Goal: Information Seeking & Learning: Find specific page/section

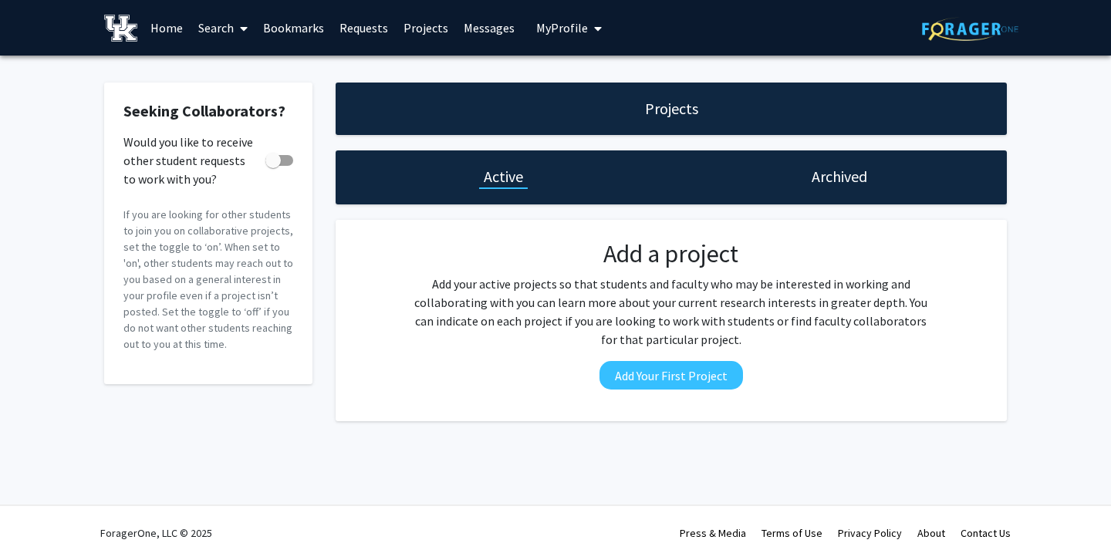
click at [588, 36] on span "My profile dropdown to access profile and logout" at bounding box center [595, 29] width 14 height 54
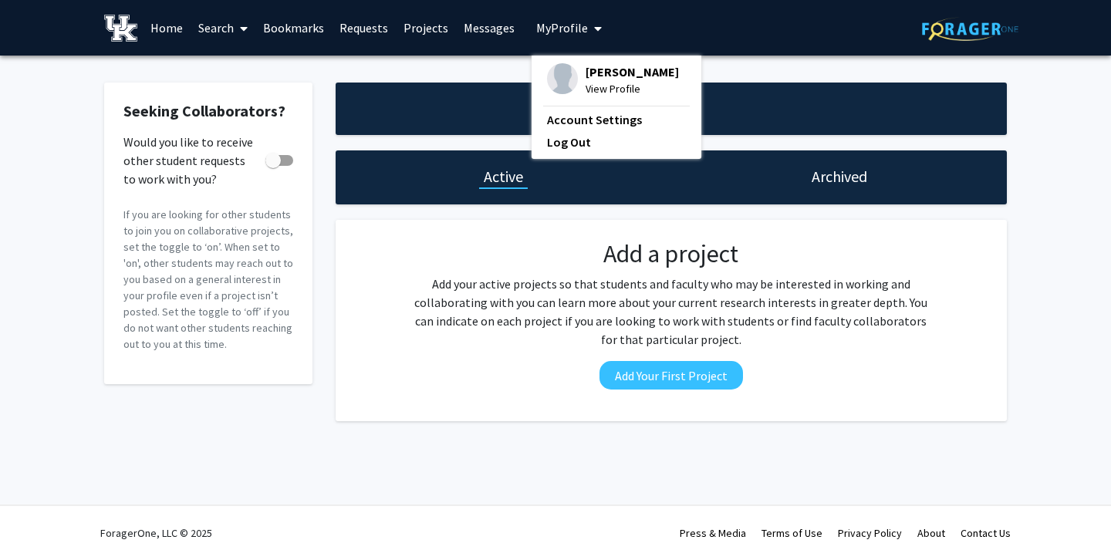
click at [588, 36] on span "My profile dropdown to access profile and logout" at bounding box center [595, 29] width 14 height 54
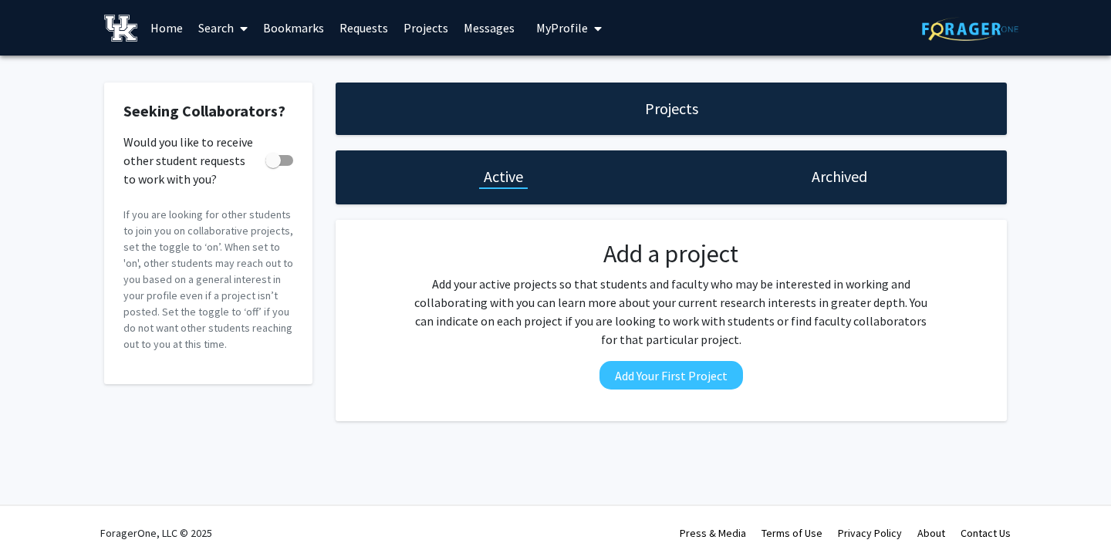
click at [206, 38] on link "Search" at bounding box center [223, 28] width 65 height 54
click at [222, 66] on span "Faculty/Staff" at bounding box center [247, 71] width 113 height 31
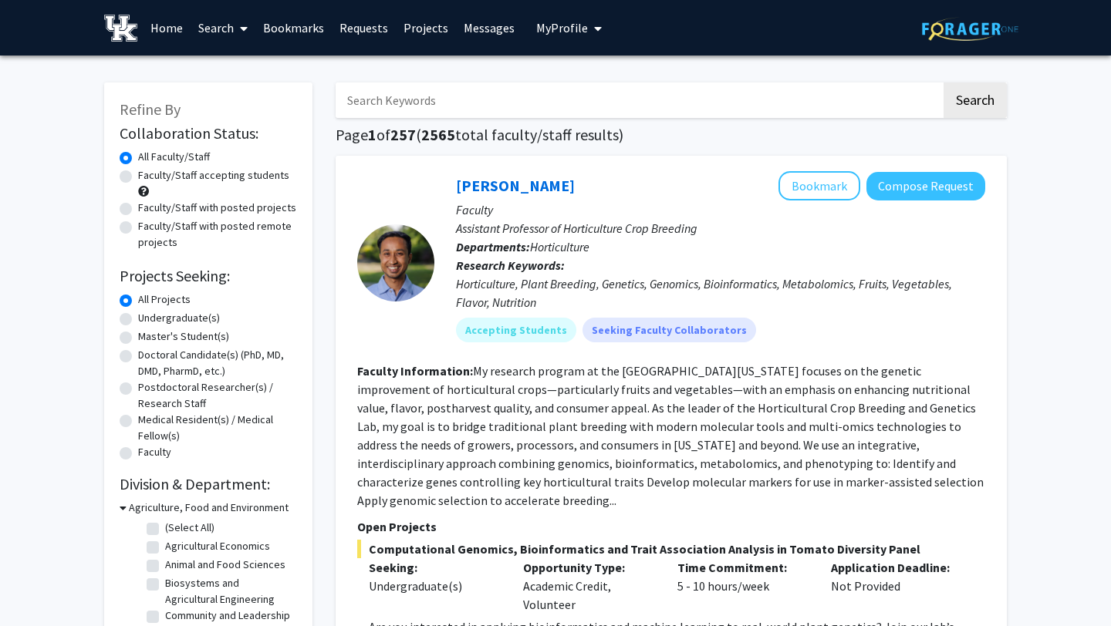
click at [461, 21] on link "Messages" at bounding box center [489, 28] width 66 height 54
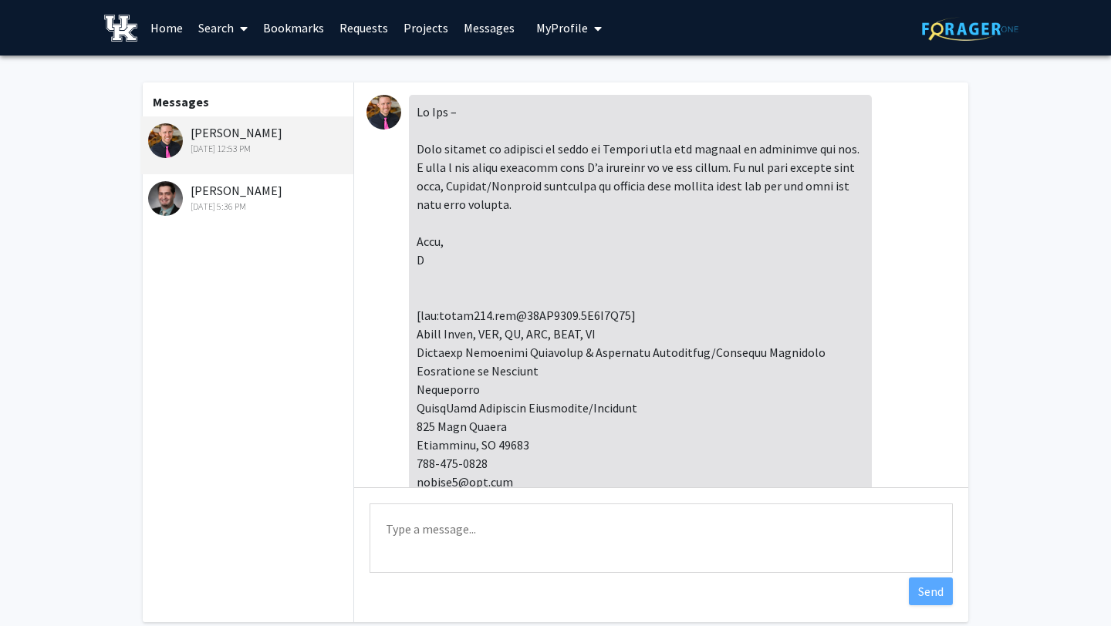
click at [159, 22] on link "Home" at bounding box center [167, 28] width 48 height 54
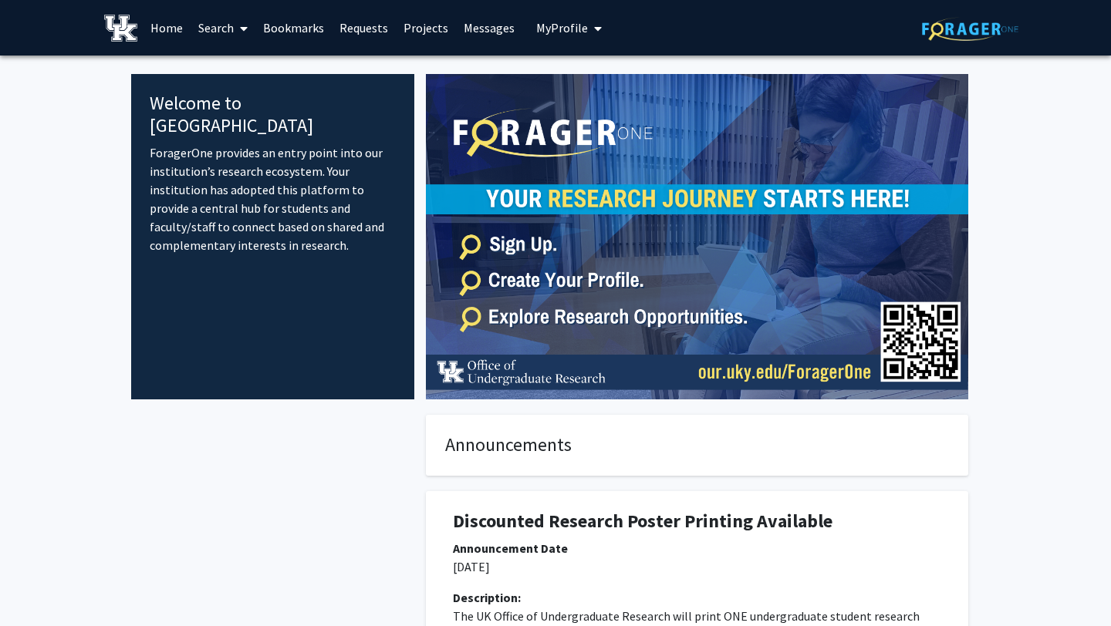
click at [207, 21] on link "Search" at bounding box center [223, 28] width 65 height 54
click at [225, 65] on span "Faculty/Staff" at bounding box center [247, 71] width 113 height 31
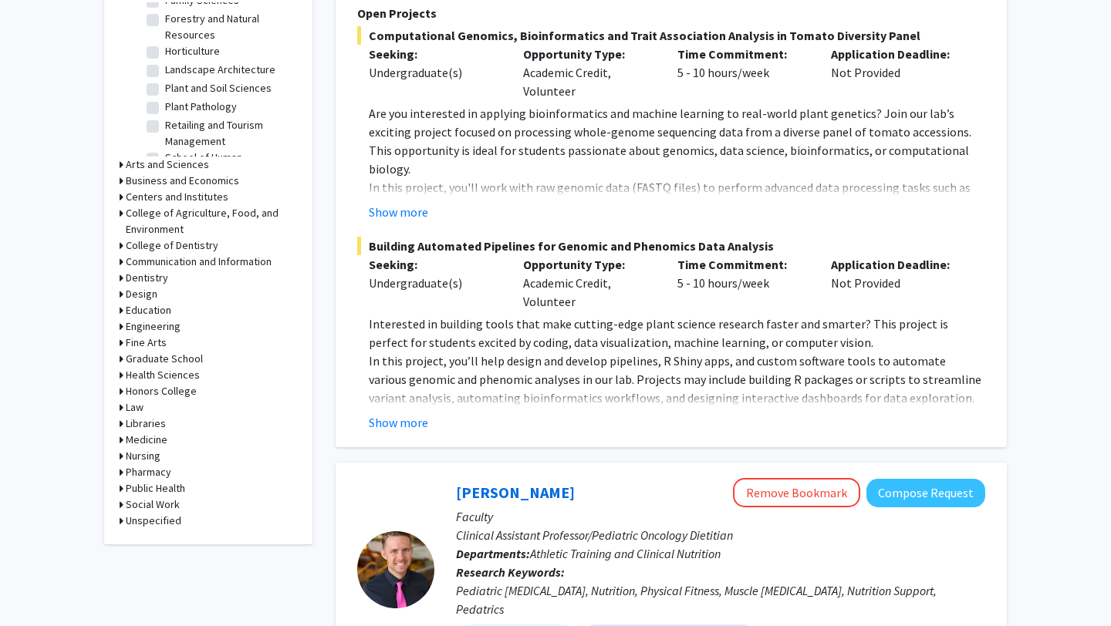
scroll to position [518, 0]
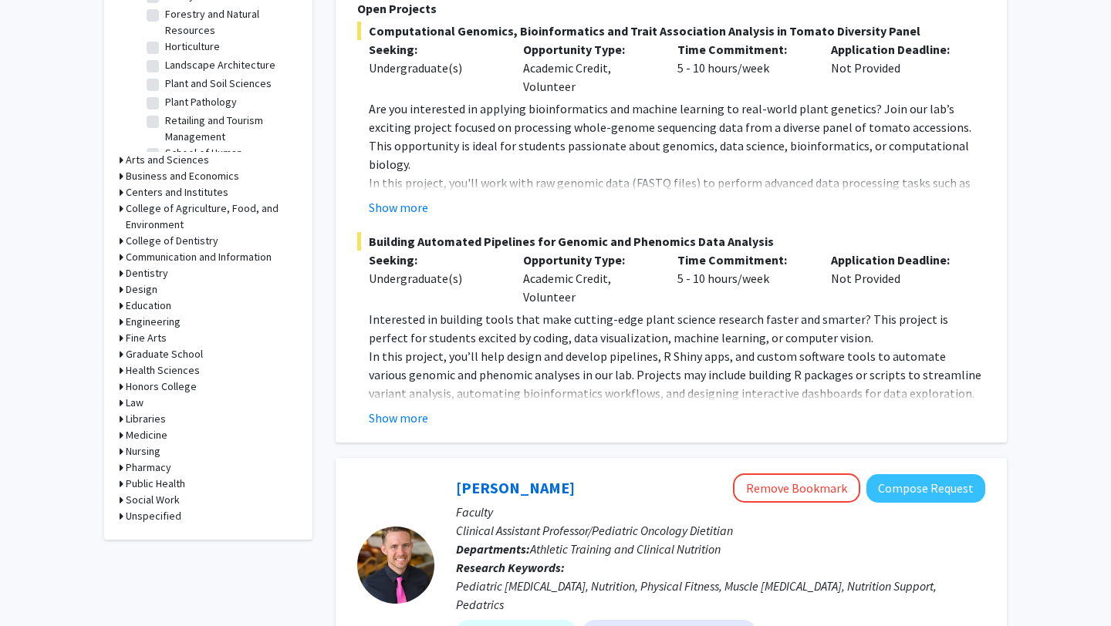
click at [155, 437] on h3 "Medicine" at bounding box center [147, 435] width 42 height 16
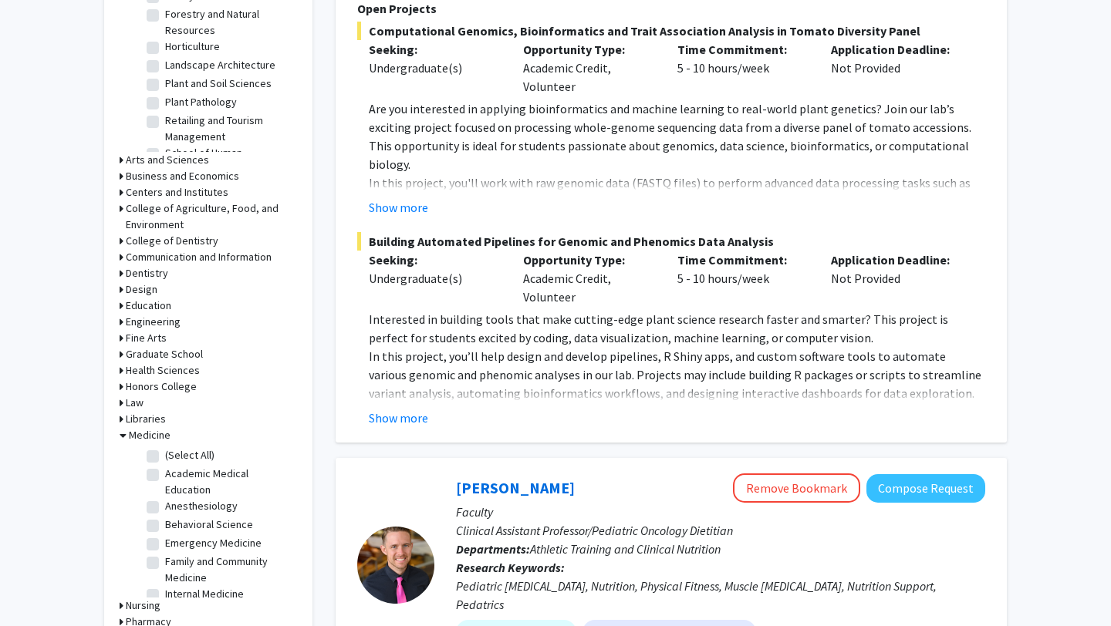
click at [159, 455] on fg-checkbox "(Select All) (Select All)" at bounding box center [220, 456] width 147 height 19
click at [165, 457] on label "(Select All)" at bounding box center [189, 455] width 49 height 16
click at [165, 457] on input "(Select All)" at bounding box center [170, 452] width 10 height 10
checkbox input "true"
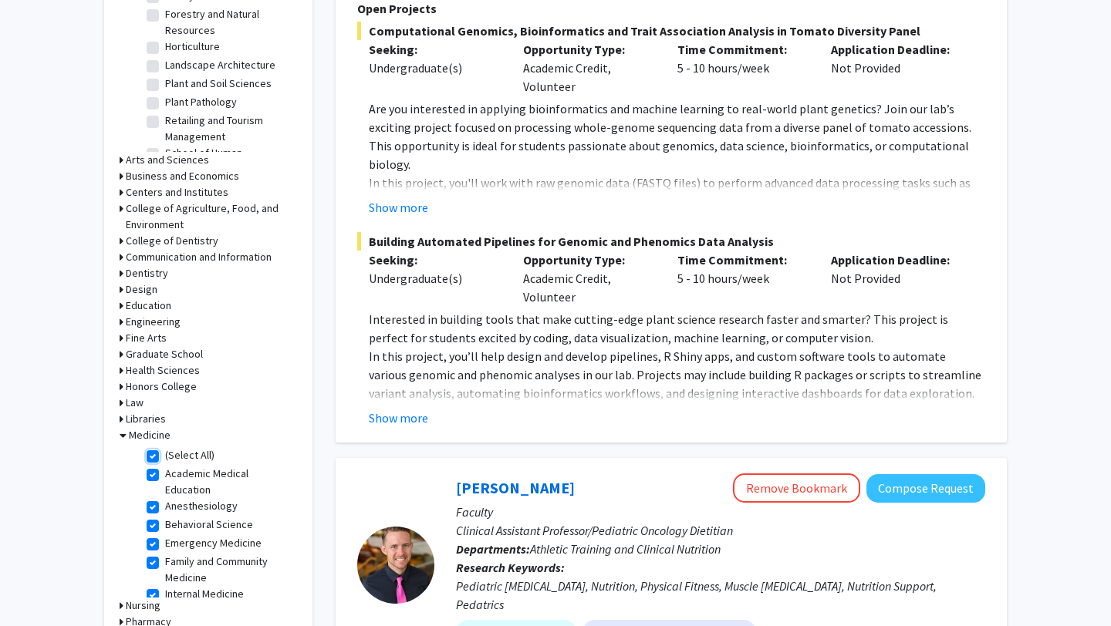
checkbox input "true"
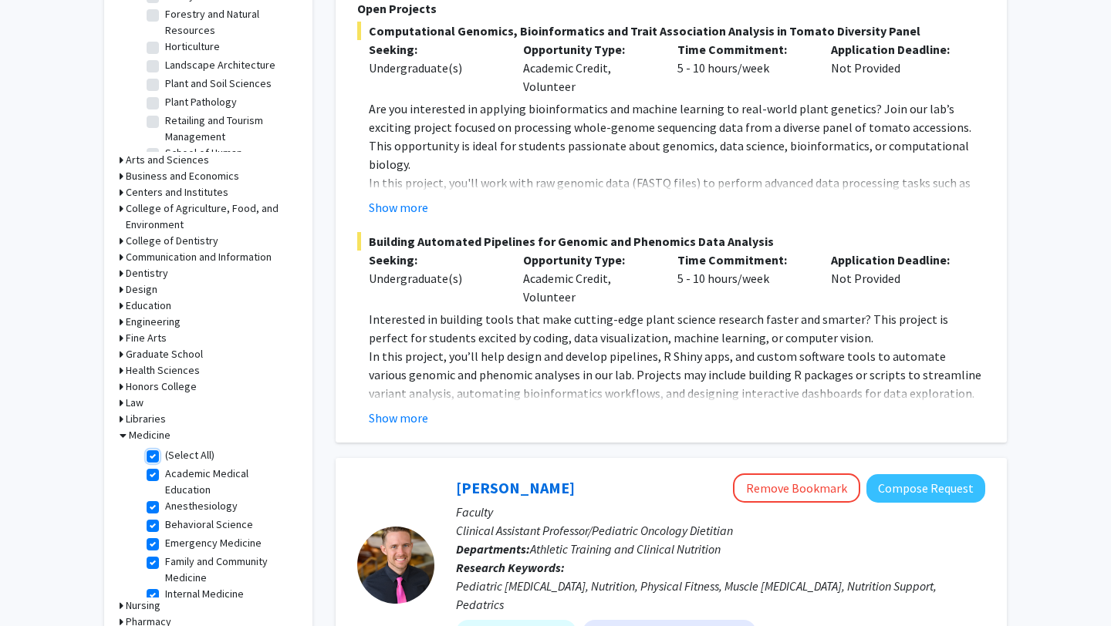
checkbox input "true"
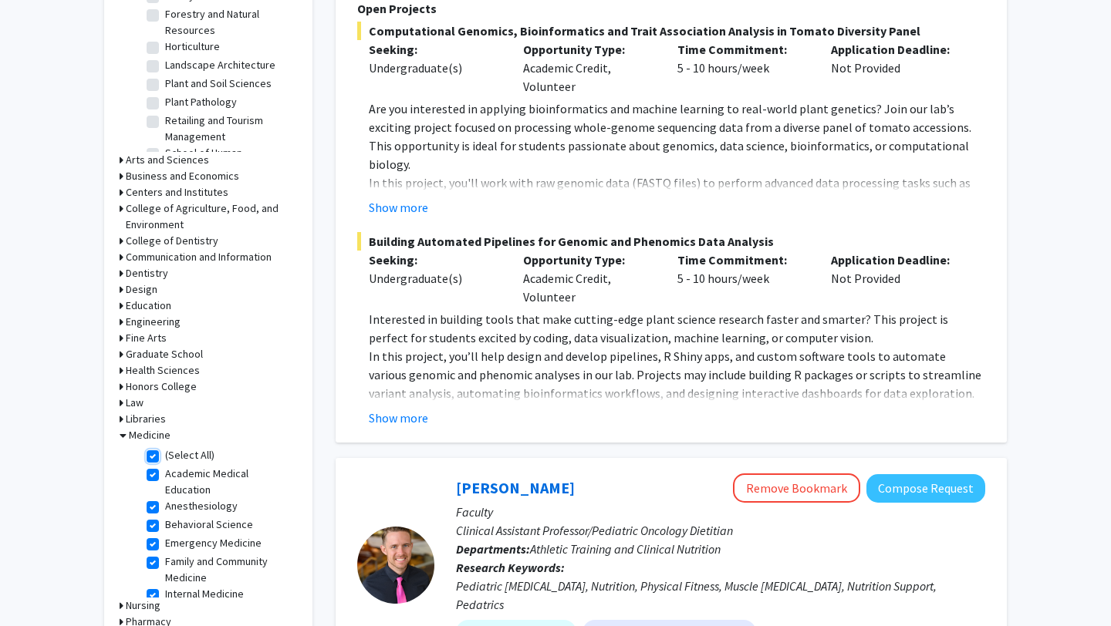
checkbox input "true"
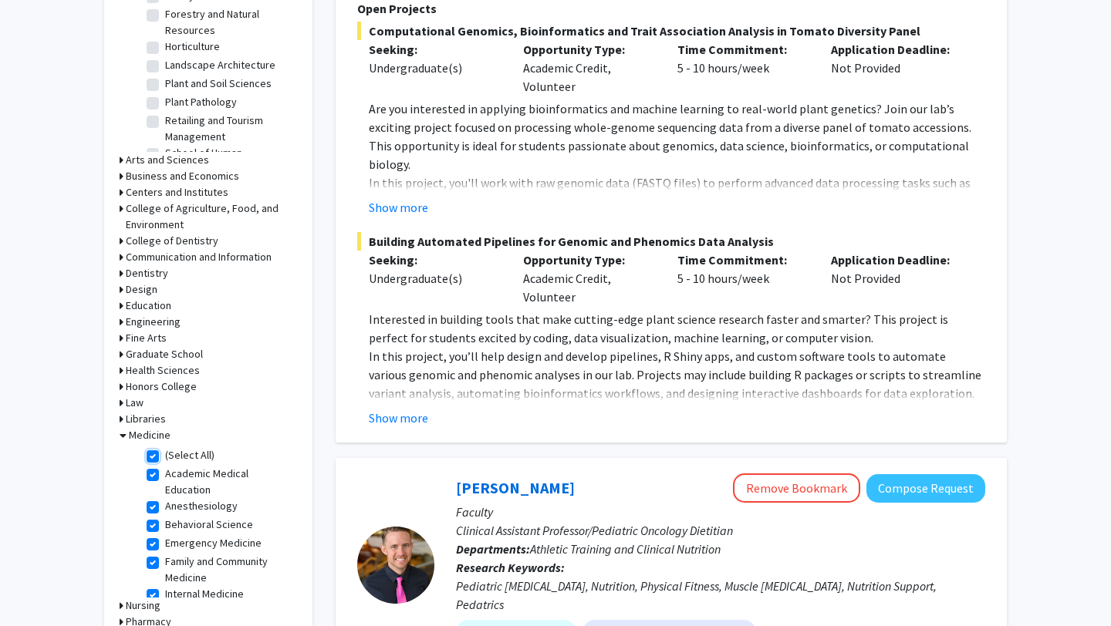
checkbox input "true"
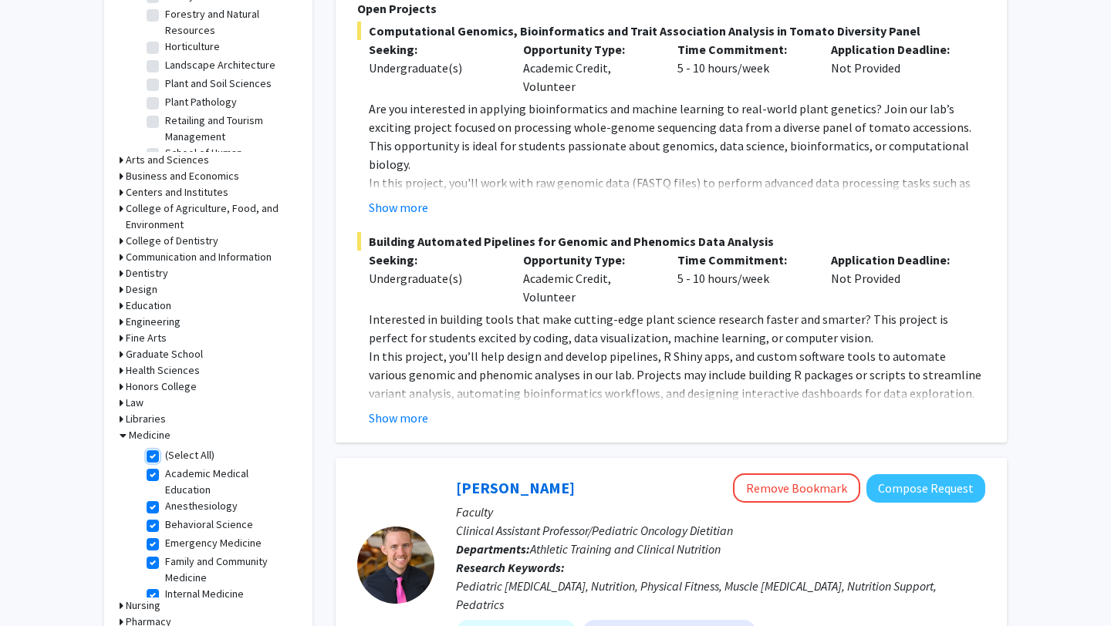
checkbox input "true"
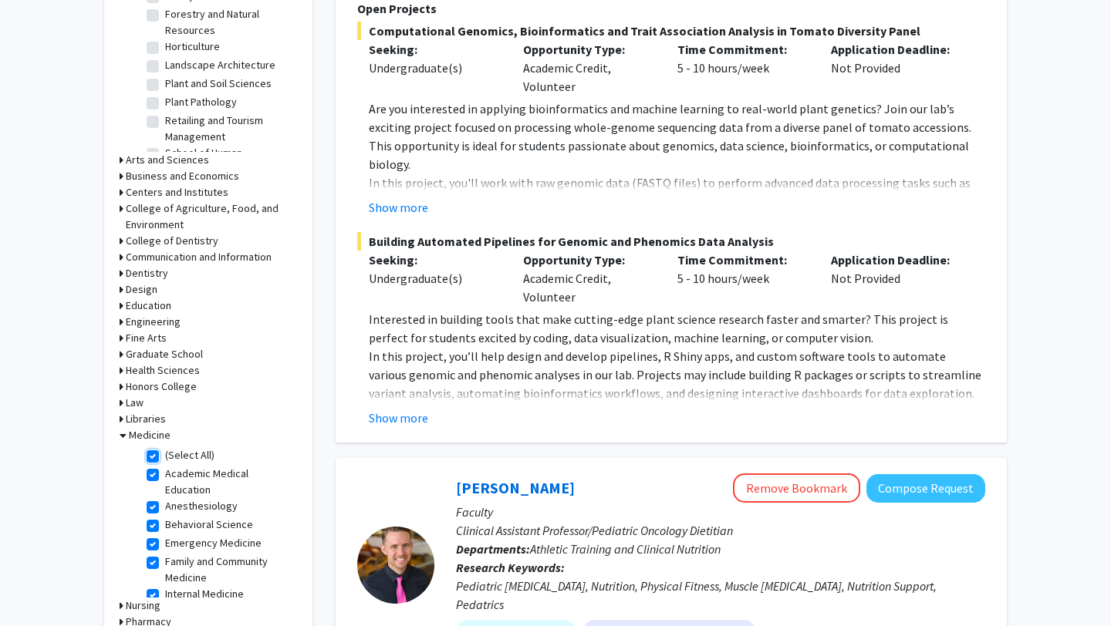
checkbox input "true"
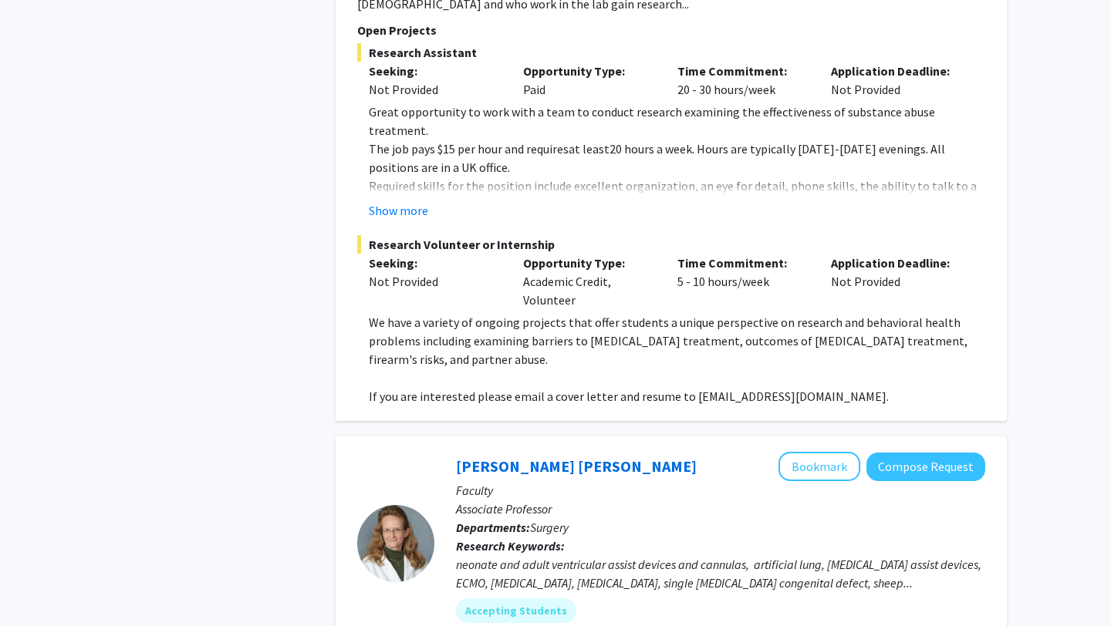
scroll to position [2479, 0]
